Goal: Find specific page/section: Find specific page/section

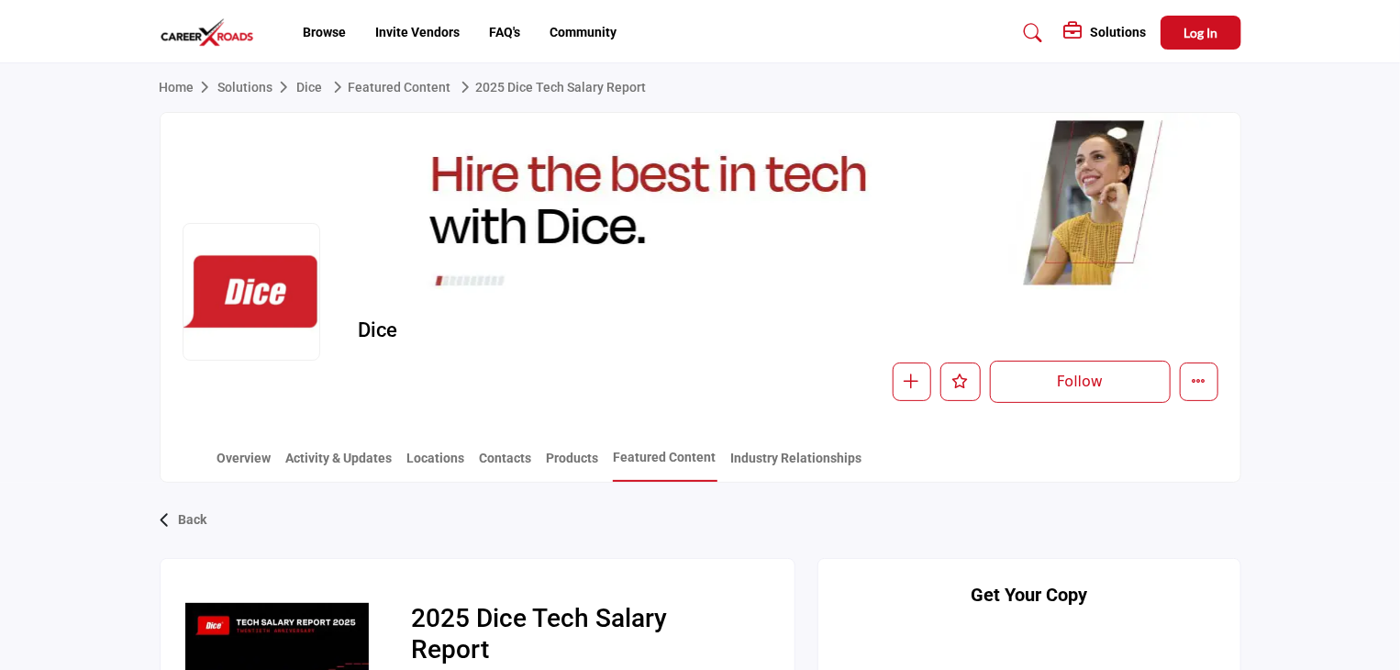
click at [1030, 28] on icon at bounding box center [1033, 33] width 18 height 18
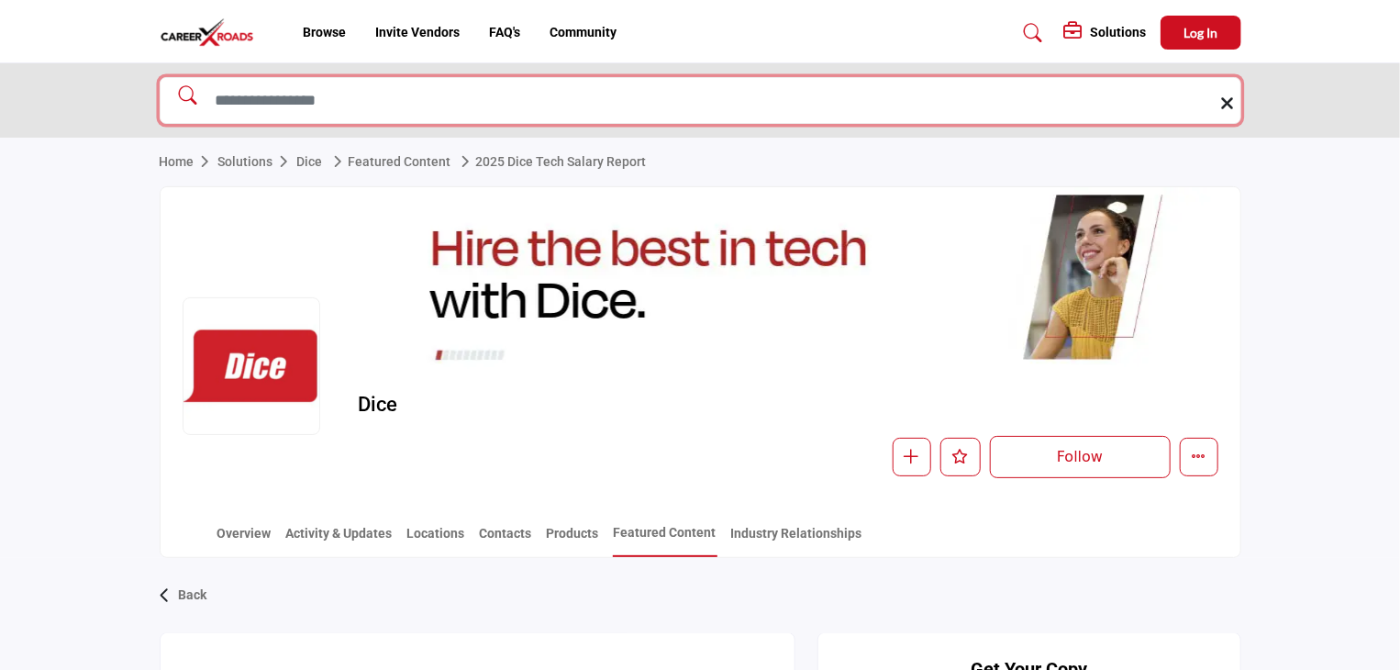
click at [715, 103] on input "Search Solutions" at bounding box center [700, 100] width 1081 height 47
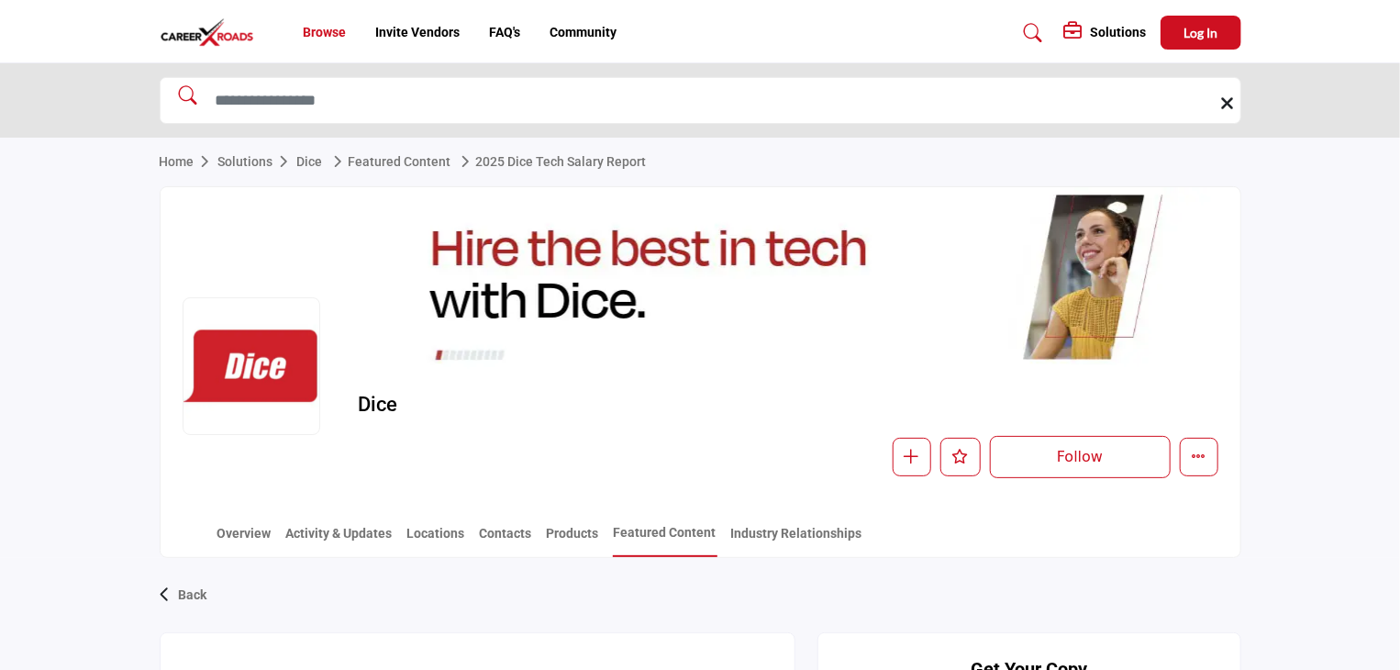
click at [312, 30] on link "Browse" at bounding box center [324, 32] width 43 height 15
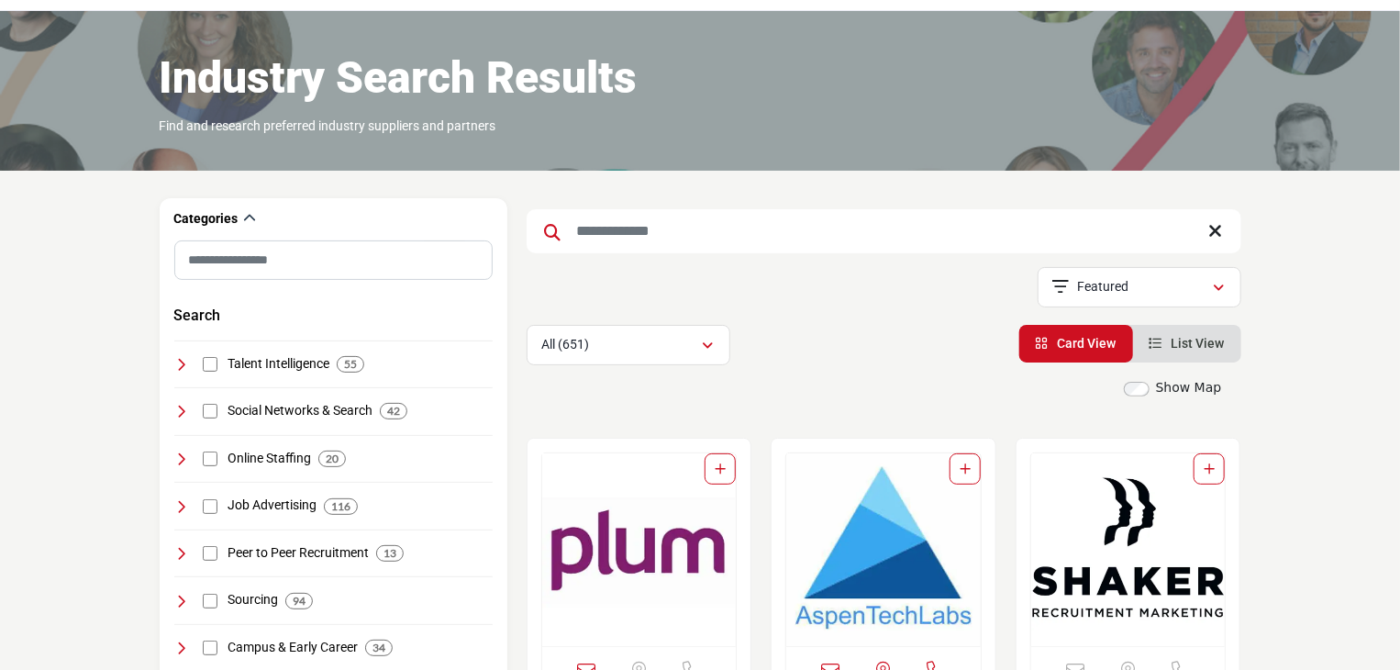
scroll to position [100, 0]
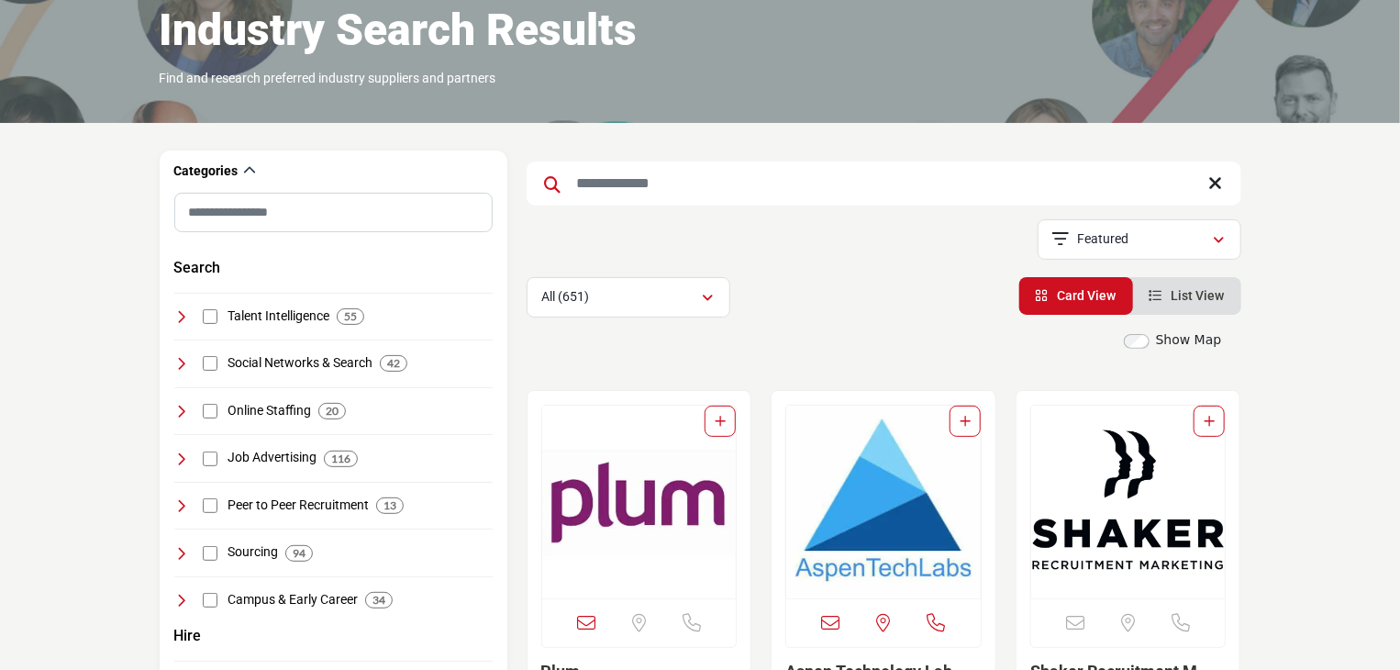
click at [697, 173] on input "Search Keyword" at bounding box center [883, 183] width 715 height 44
click at [645, 175] on input "Search Keyword" at bounding box center [883, 183] width 715 height 44
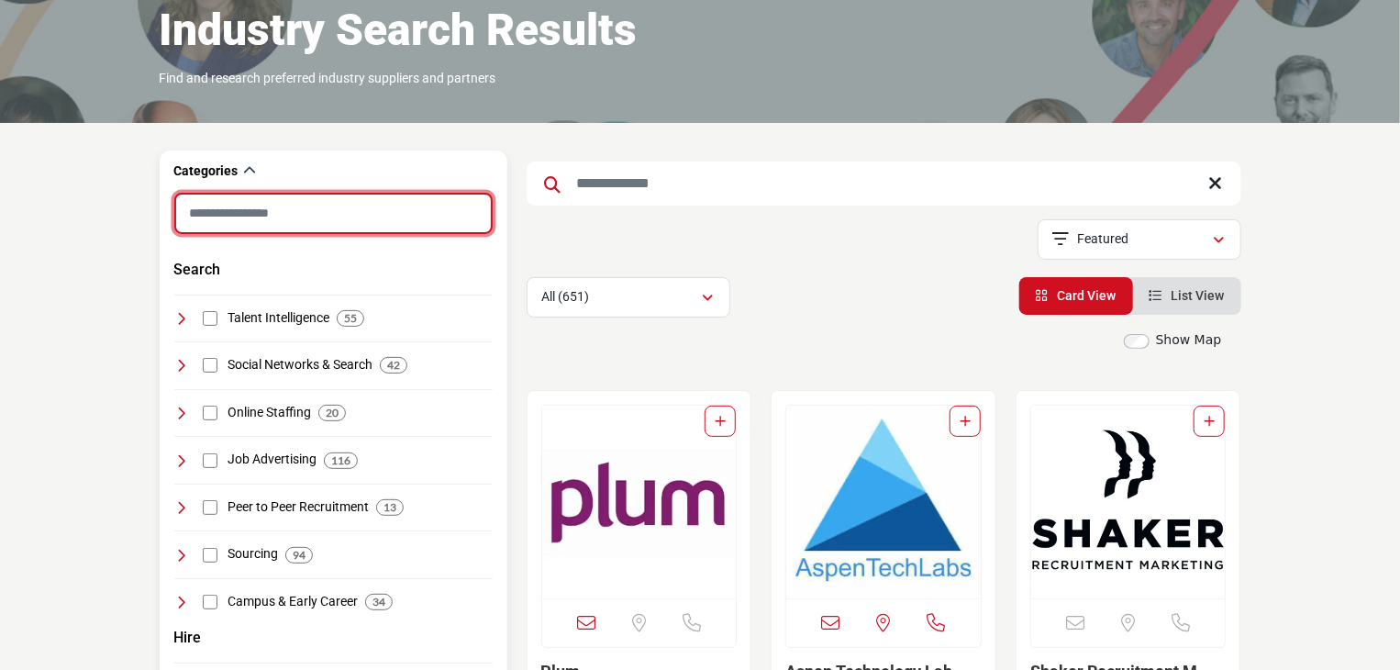
click at [278, 221] on input "Search Category" at bounding box center [333, 213] width 318 height 41
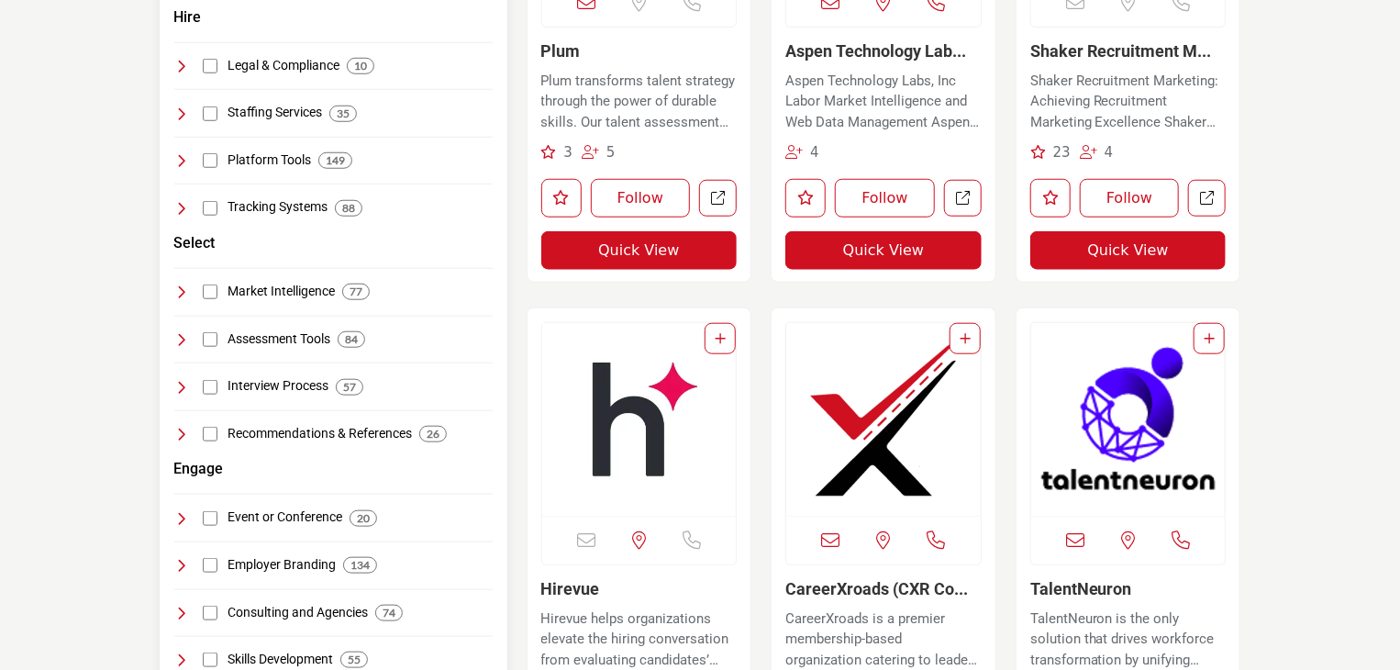
scroll to position [283, 0]
